Goal: Find specific page/section: Find specific page/section

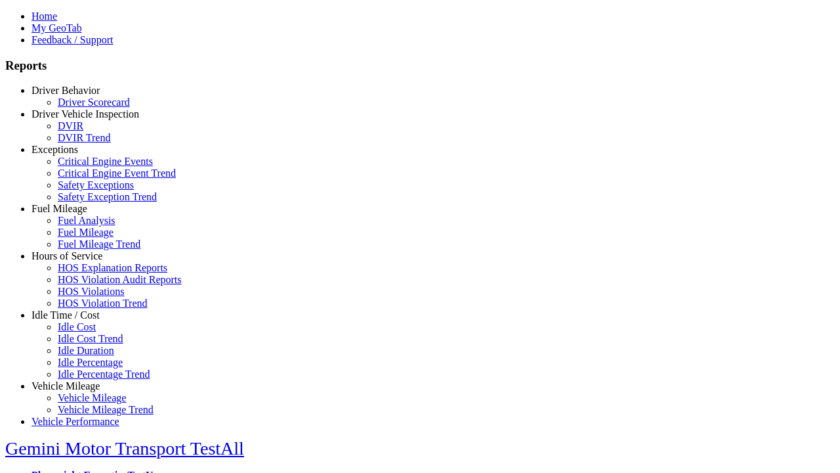
click at [75, 320] on link "Idle Time / Cost" at bounding box center [66, 314] width 68 height 11
click at [85, 332] on link "Idle Cost" at bounding box center [77, 326] width 38 height 11
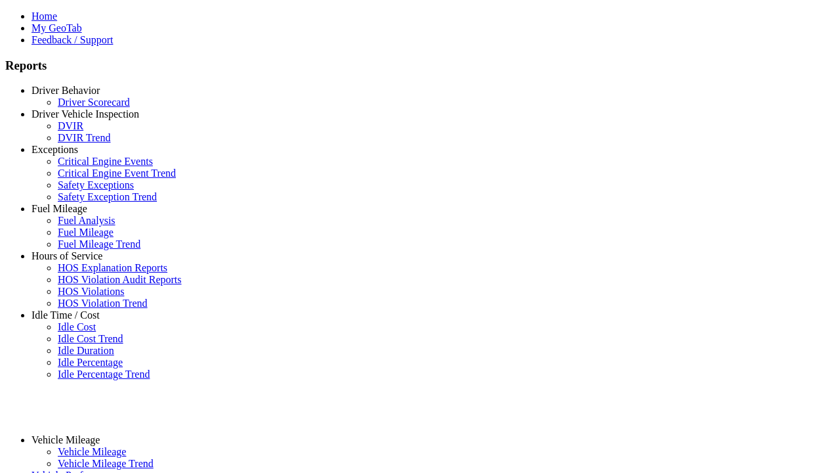
select select "**"
type input "**"
